Goal: Transaction & Acquisition: Purchase product/service

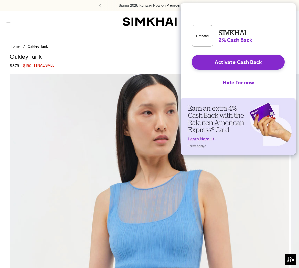
click at [12, 24] on button "Open menu modal" at bounding box center [9, 22] width 14 height 14
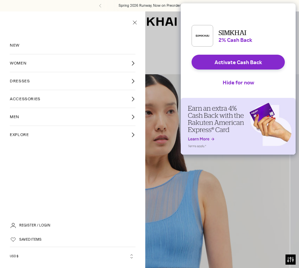
click at [17, 66] on link "WOMEN" at bounding box center [73, 63] width 126 height 18
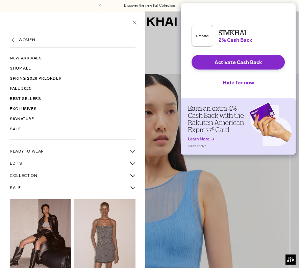
click at [38, 152] on span "READY TO WEAR" at bounding box center [27, 151] width 34 height 6
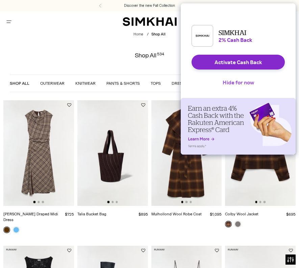
click at [245, 90] on button "Hide for now" at bounding box center [238, 82] width 42 height 15
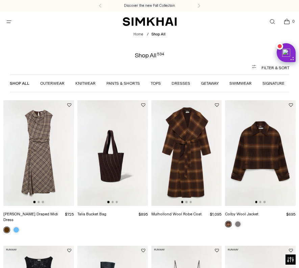
click at [152, 86] on li "Tops" at bounding box center [156, 83] width 10 height 6
click at [153, 84] on link "Tops" at bounding box center [156, 83] width 10 height 5
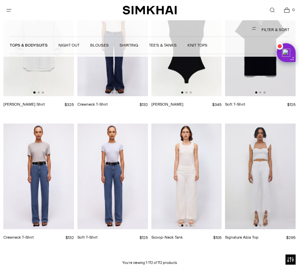
scroll to position [3768, 0]
